Goal: Information Seeking & Learning: Learn about a topic

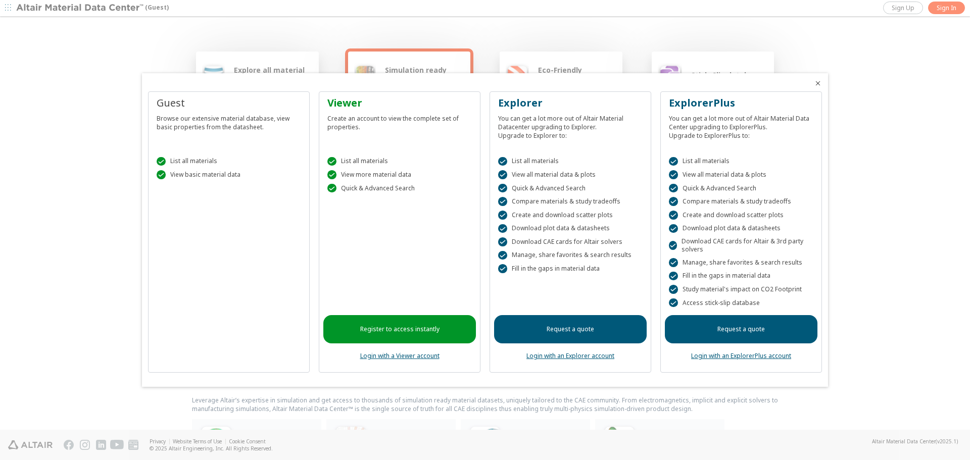
click at [397, 358] on link "Login with a Viewer account" at bounding box center [399, 356] width 79 height 9
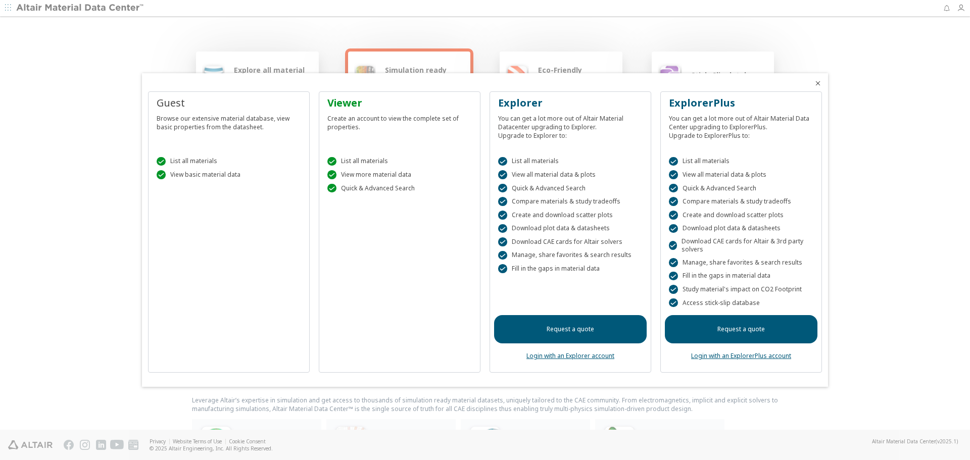
click at [575, 356] on link "Login with an Explorer account" at bounding box center [570, 356] width 88 height 9
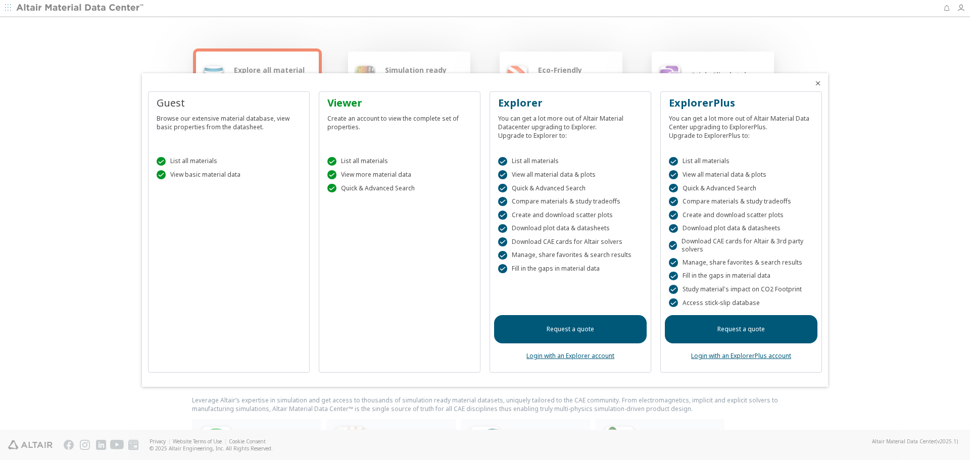
click at [357, 110] on div "Create an account to view the complete set of properties." at bounding box center [399, 120] width 144 height 21
click at [819, 83] on icon "Close" at bounding box center [818, 83] width 8 height 8
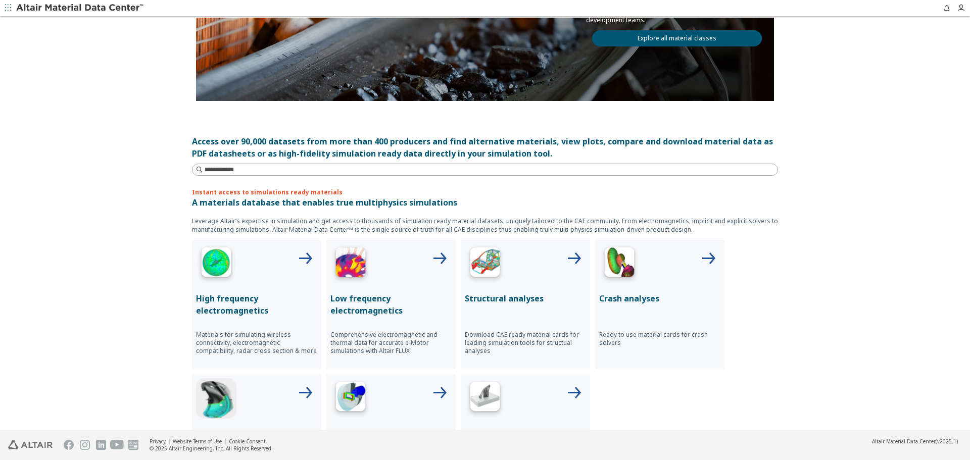
scroll to position [253, 0]
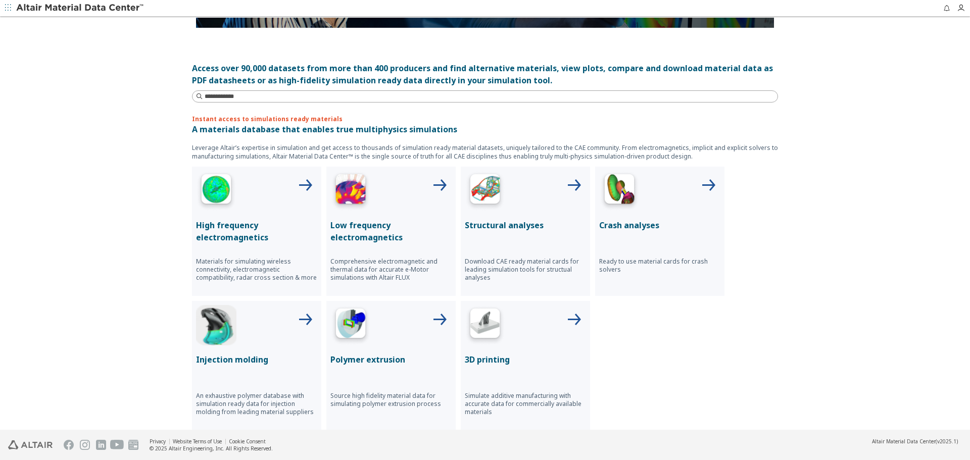
click at [298, 183] on icon at bounding box center [305, 186] width 24 height 24
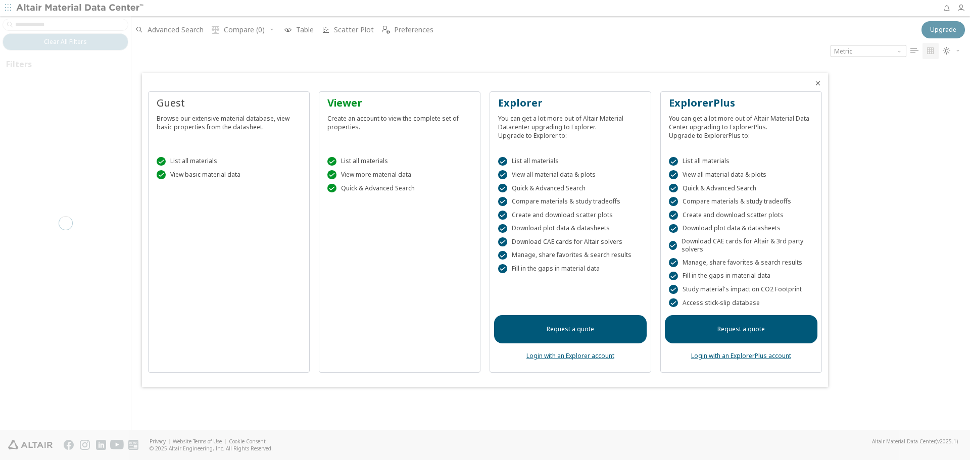
click at [816, 85] on icon "Close" at bounding box center [818, 83] width 8 height 8
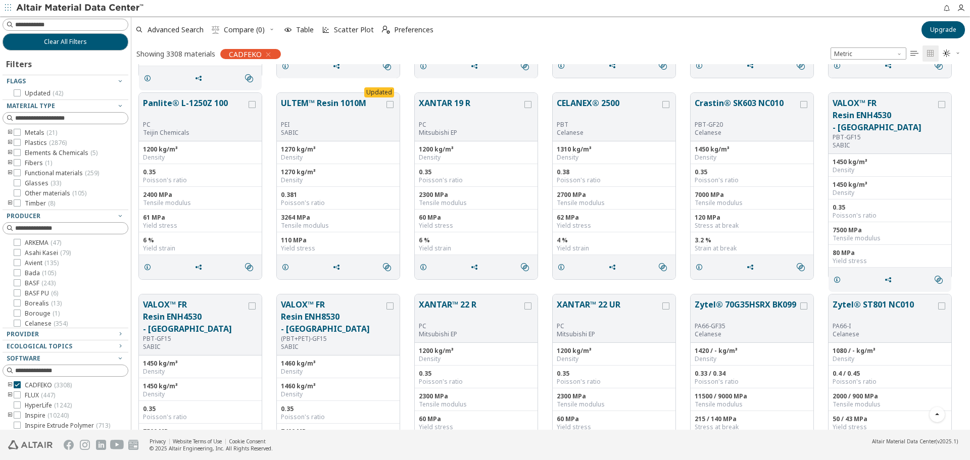
scroll to position [4193, 0]
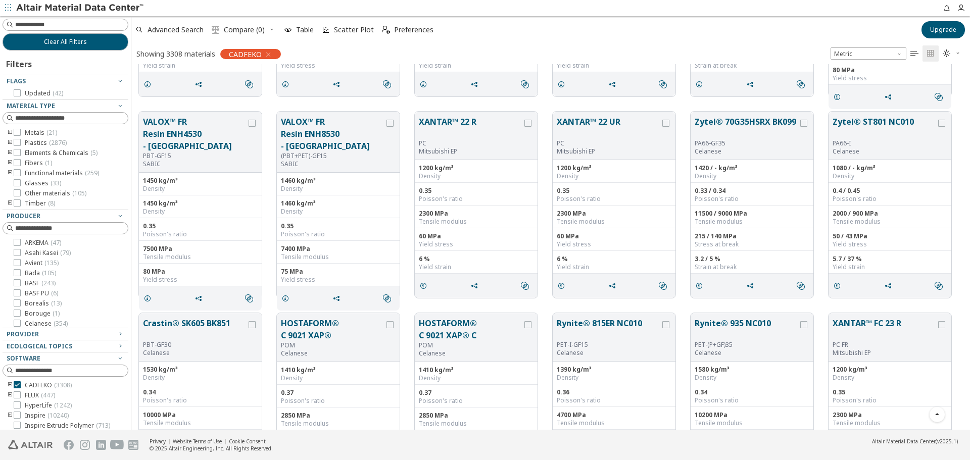
click at [10, 131] on icon "toogle group" at bounding box center [10, 133] width 7 height 8
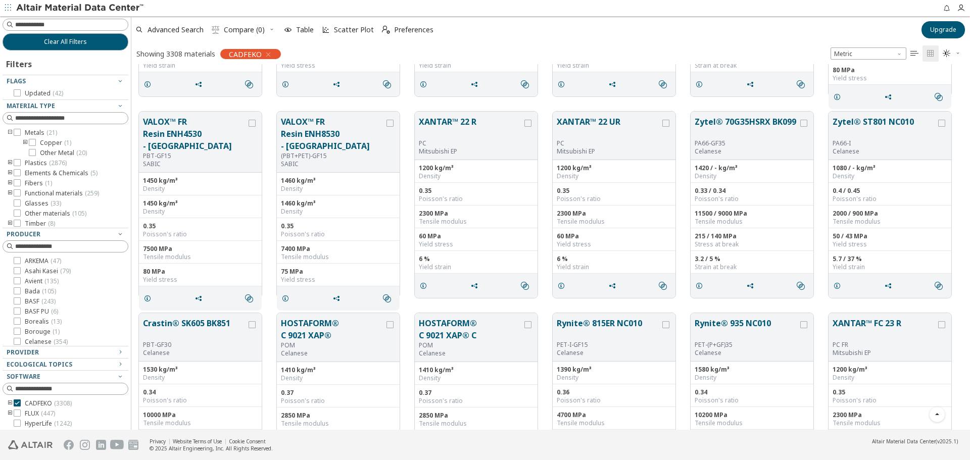
click at [25, 143] on icon "toogle group" at bounding box center [25, 143] width 7 height 8
click at [9, 164] on icon "toogle group" at bounding box center [10, 163] width 7 height 8
click at [24, 172] on icon "toogle group" at bounding box center [25, 173] width 7 height 8
click at [46, 183] on icon at bounding box center [47, 182] width 7 height 7
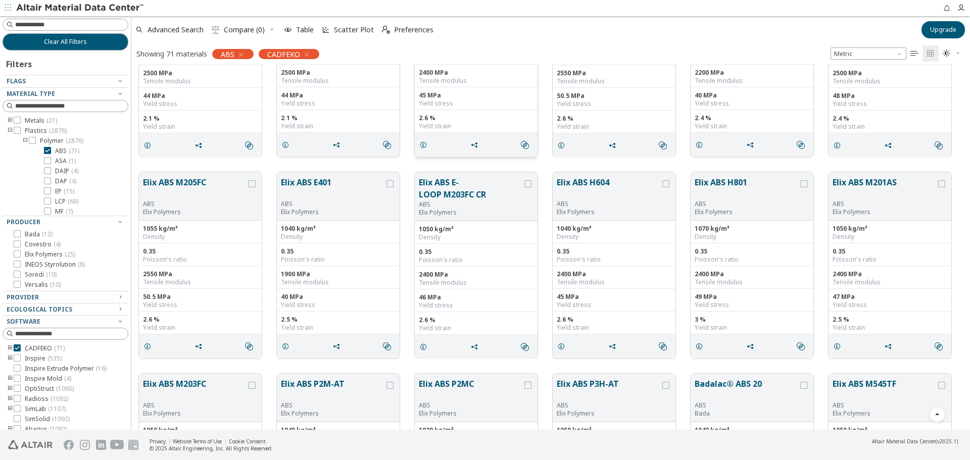
scroll to position [152, 0]
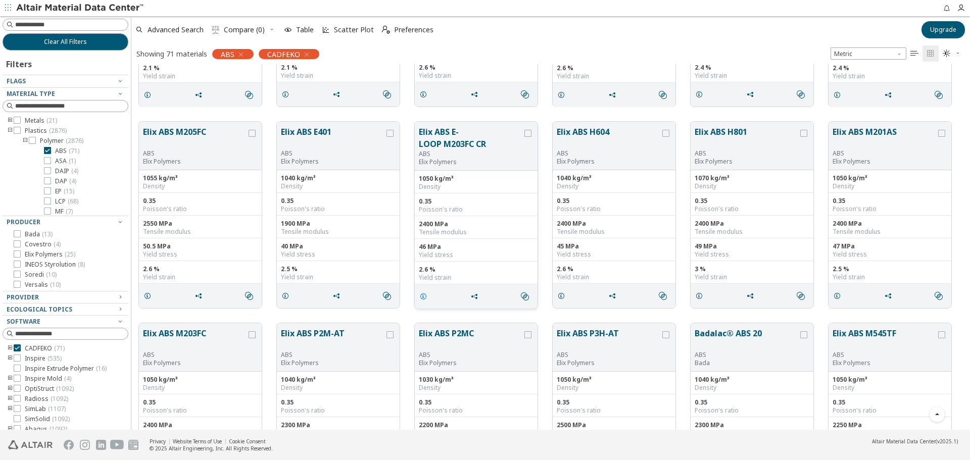
click at [423, 297] on icon "grid" at bounding box center [423, 297] width 8 height 8
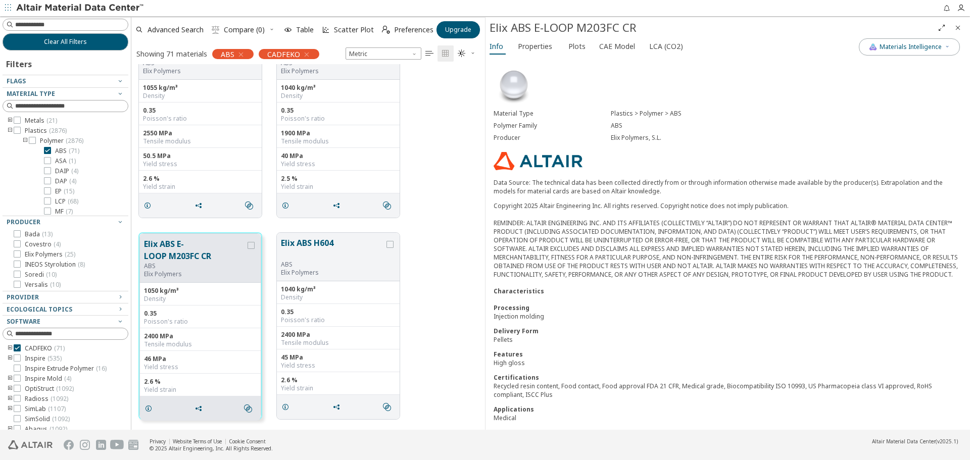
click at [954, 26] on icon "Close" at bounding box center [958, 28] width 8 height 8
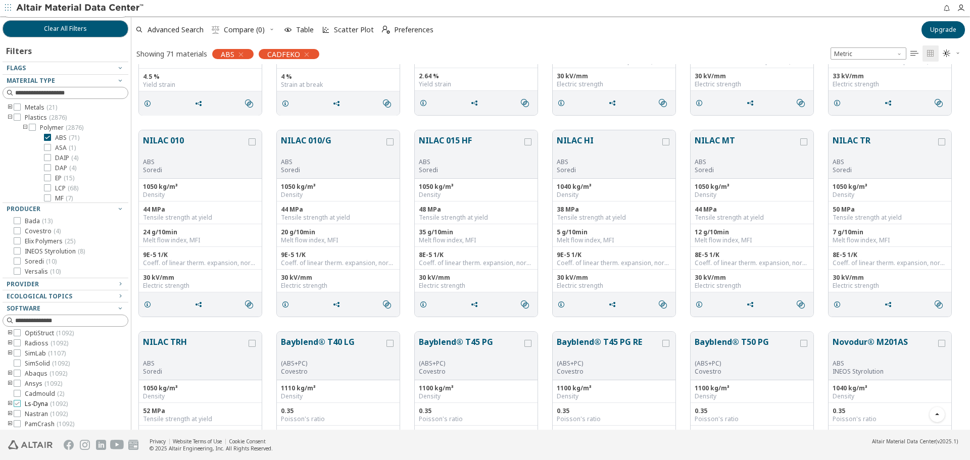
scroll to position [17, 0]
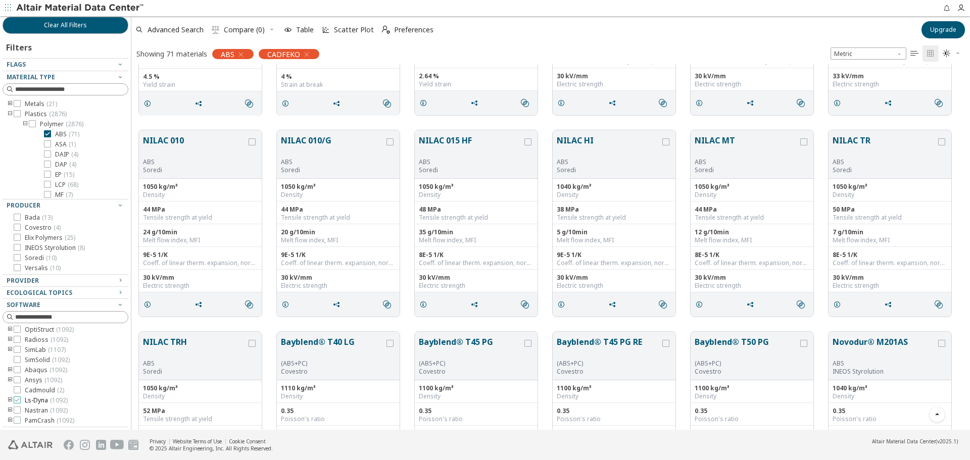
click at [19, 401] on icon at bounding box center [17, 400] width 7 height 7
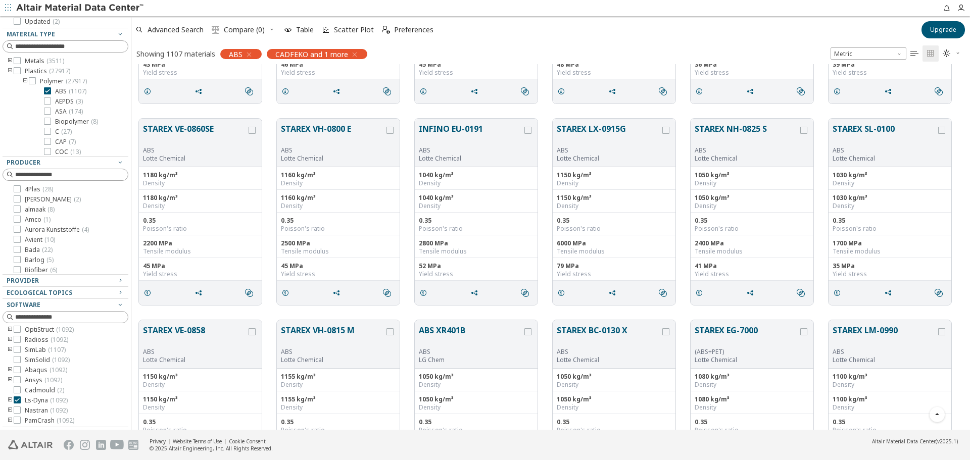
scroll to position [404, 0]
